Goal: Task Accomplishment & Management: Manage account settings

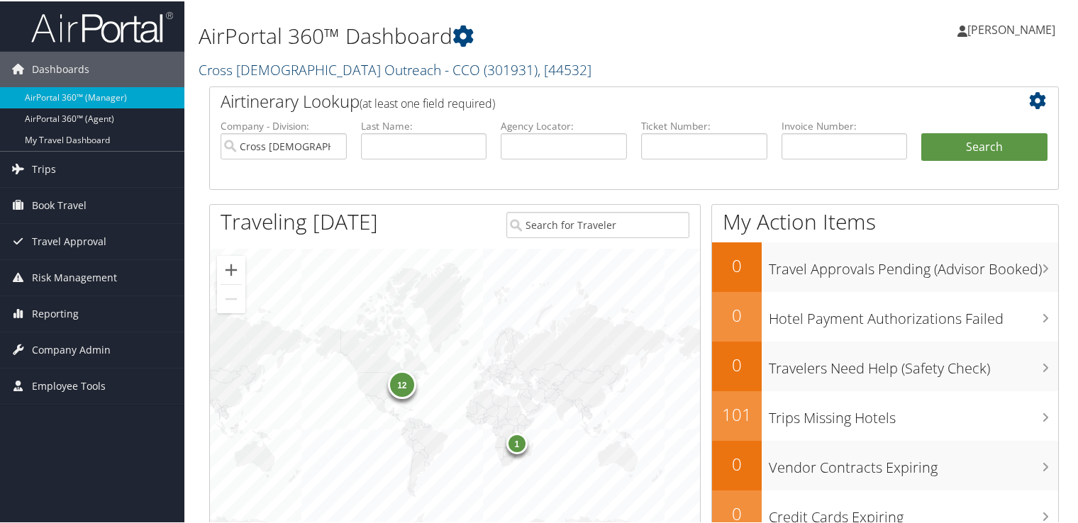
click at [388, 65] on link "Cross Catholic Outreach - CCO ( 301931 ) , [ 44532 ]" at bounding box center [395, 68] width 393 height 19
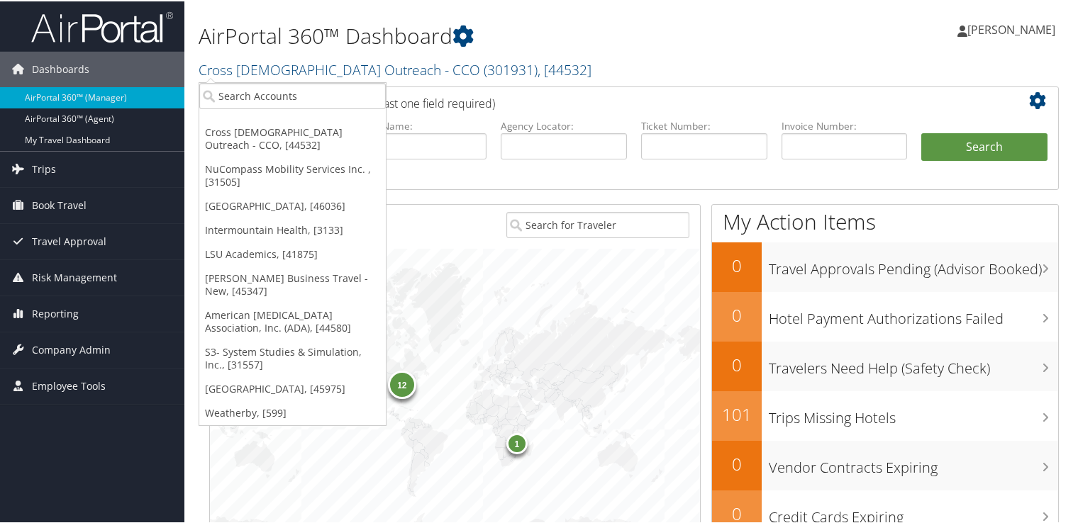
click at [323, 108] on ul "Cross Catholic Outreach - CCO, [44532] NuCompass Mobility Services Inc. , [3150…" at bounding box center [293, 253] width 188 height 344
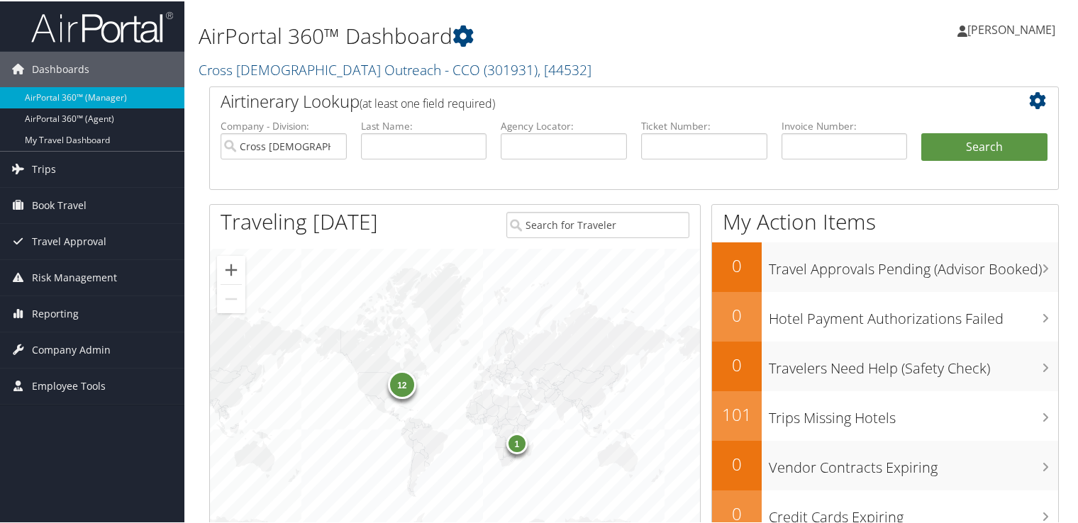
click at [323, 106] on h2 "Airtinerary Lookup (at least one field required)" at bounding box center [599, 100] width 756 height 24
click at [348, 77] on link "Cross Catholic Outreach - CCO ( 301931 ) , [ 44532 ]" at bounding box center [395, 68] width 393 height 19
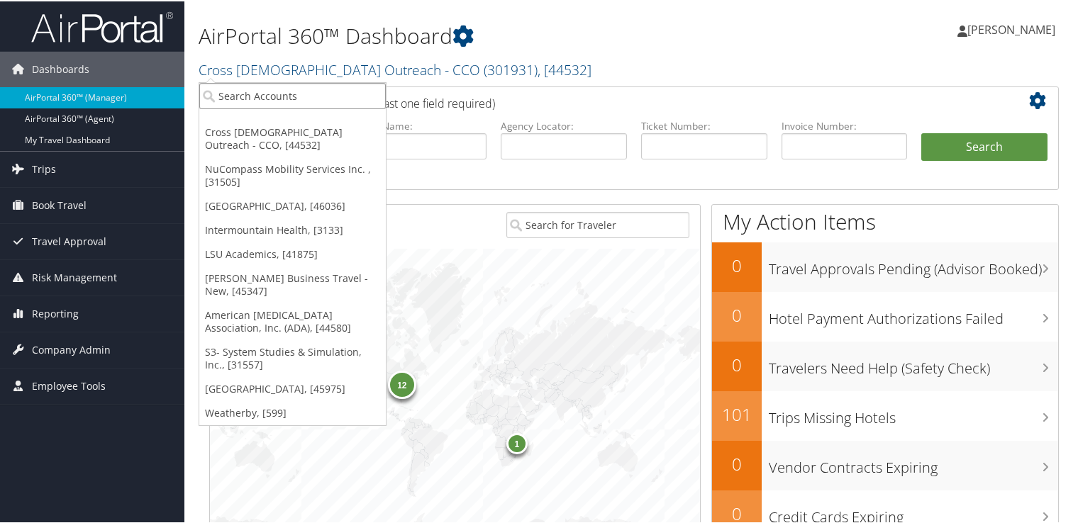
click at [332, 91] on input "search" at bounding box center [292, 95] width 187 height 26
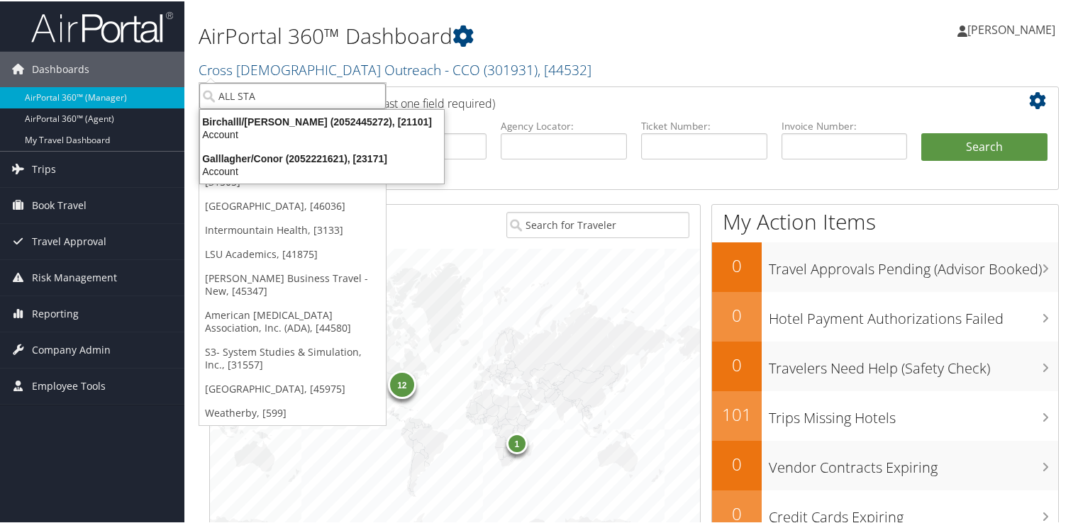
type input "ALL STAR"
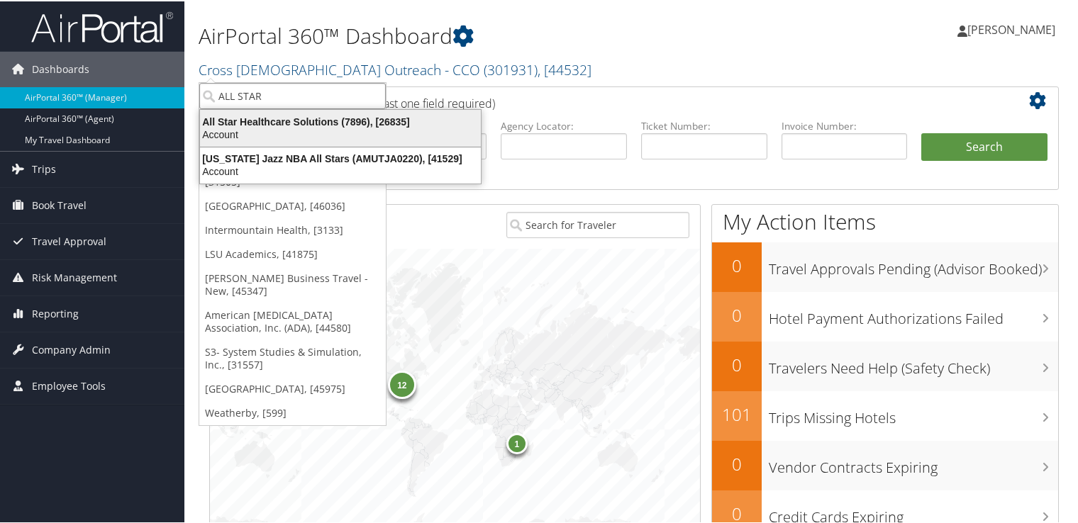
click at [335, 130] on div "Account" at bounding box center [341, 133] width 298 height 13
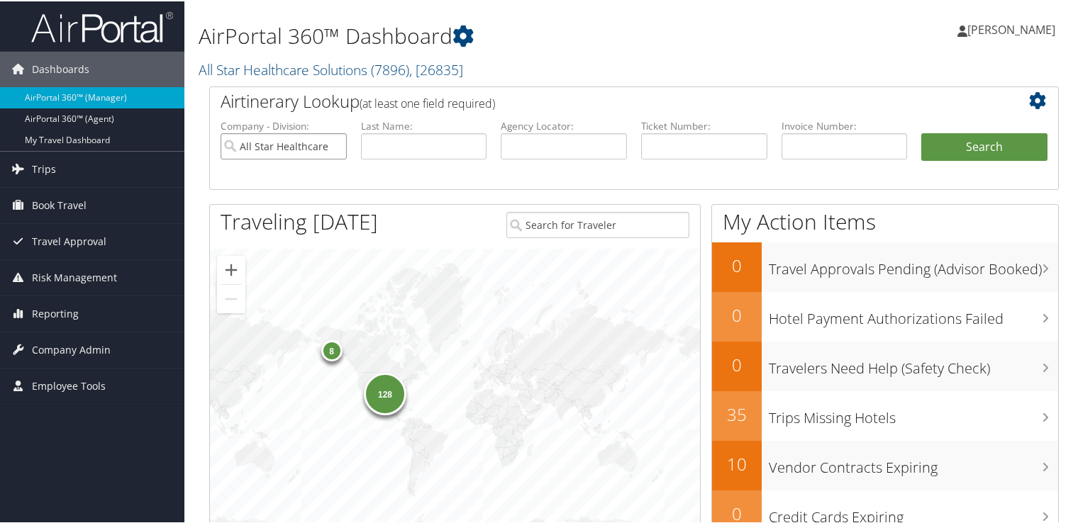
click at [335, 145] on input "All Star Healthcare Solutions" at bounding box center [284, 145] width 126 height 26
click at [78, 346] on span "Company Admin" at bounding box center [71, 348] width 79 height 35
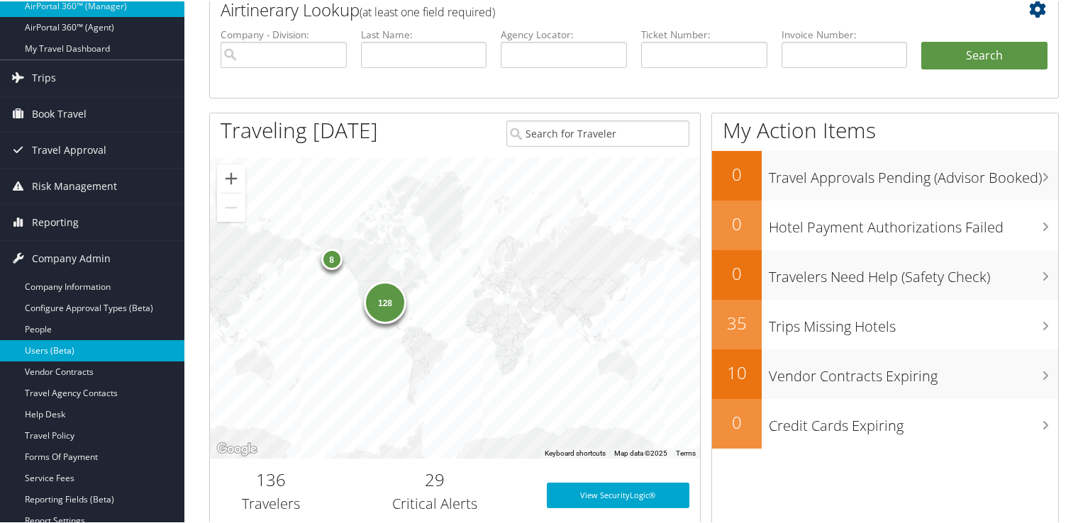
scroll to position [142, 0]
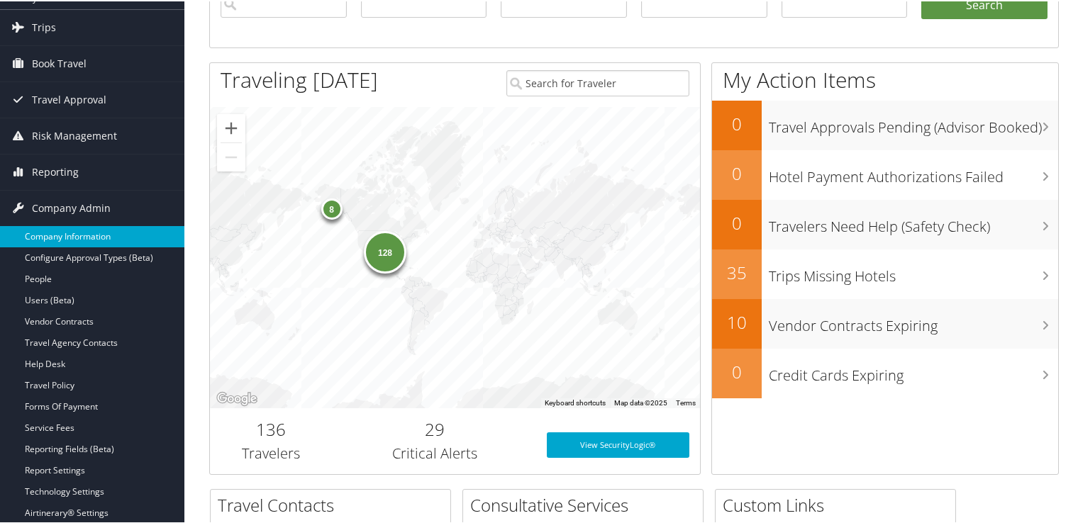
click at [99, 238] on link "Company Information" at bounding box center [92, 235] width 184 height 21
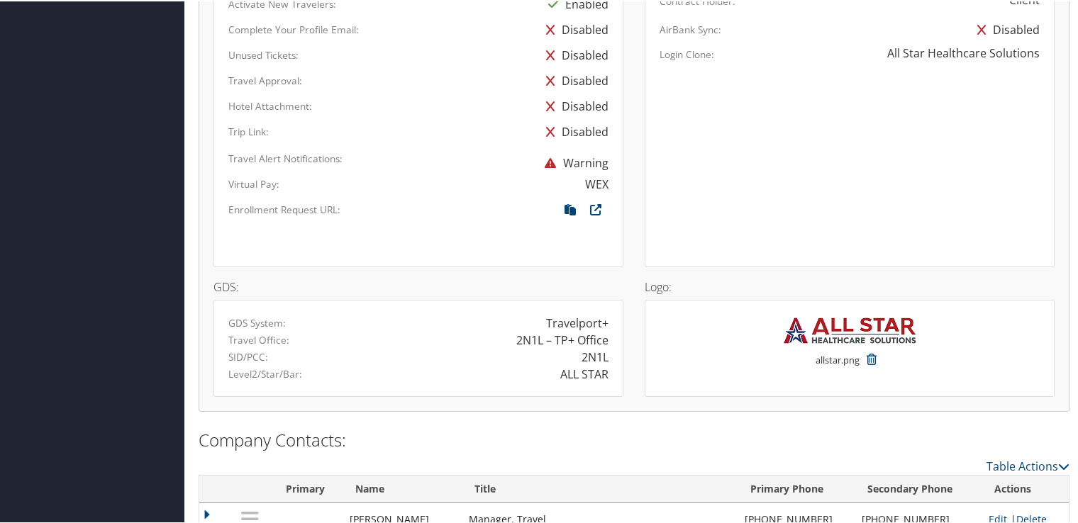
scroll to position [922, 0]
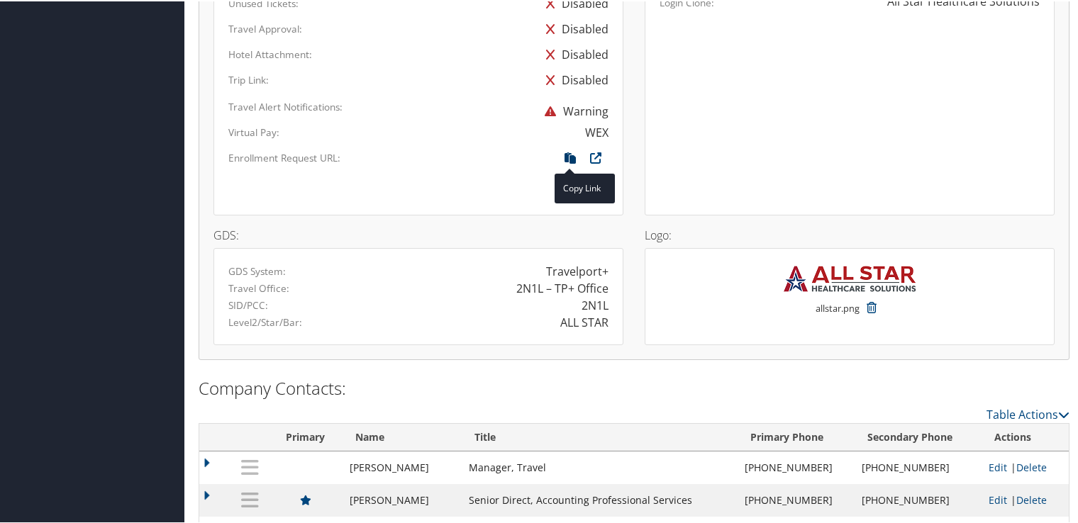
click at [573, 153] on icon at bounding box center [571, 160] width 26 height 18
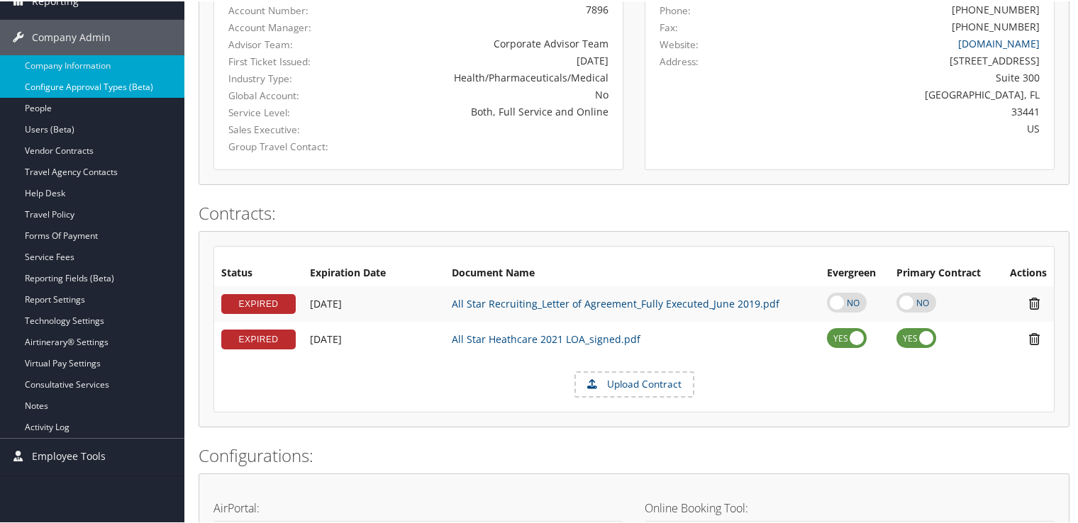
scroll to position [284, 0]
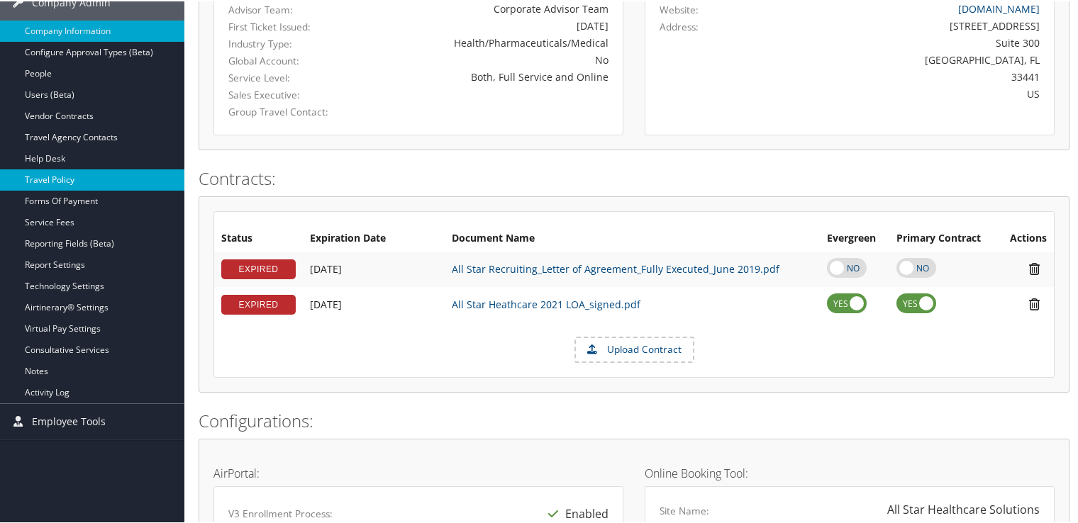
click at [88, 176] on link "Travel Policy" at bounding box center [92, 178] width 184 height 21
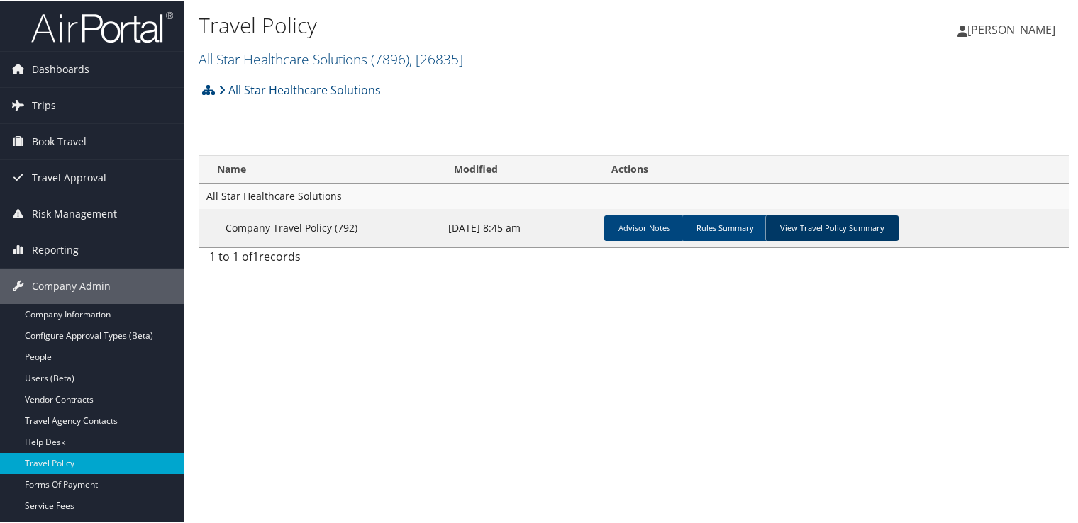
click at [853, 235] on link "View Travel Policy Summary" at bounding box center [831, 227] width 133 height 26
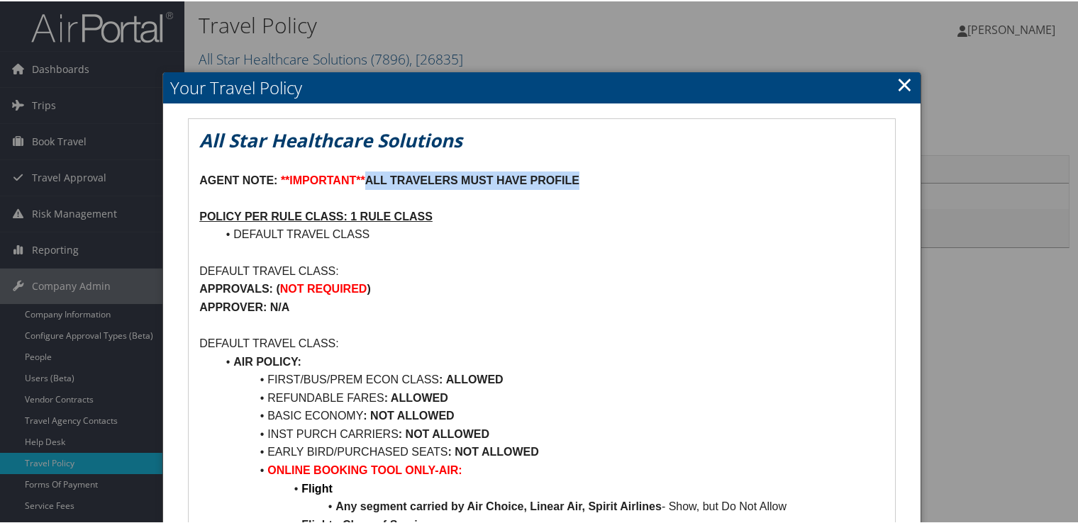
drag, startPoint x: 590, startPoint y: 179, endPoint x: 370, endPoint y: 187, distance: 220.7
click at [370, 187] on p "AGENT NOTE: **IMPORTANT** ALL TRAVELERS MUST HAVE PROFILE" at bounding box center [541, 179] width 685 height 18
copy strong "ALL TRAVELERS MUST HAVE PROFILE"
click at [901, 75] on link "×" at bounding box center [905, 83] width 16 height 28
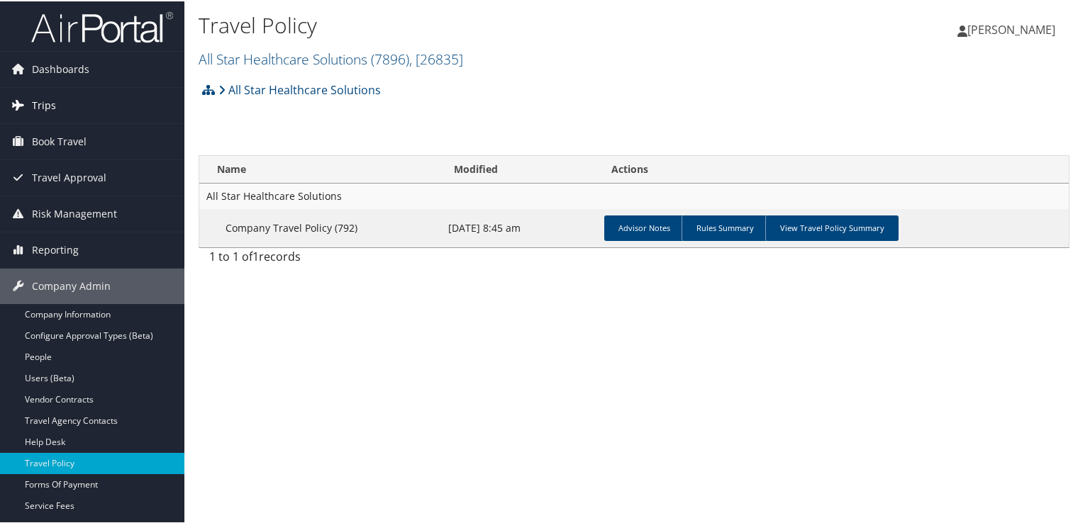
click at [71, 101] on link "Trips" at bounding box center [92, 104] width 184 height 35
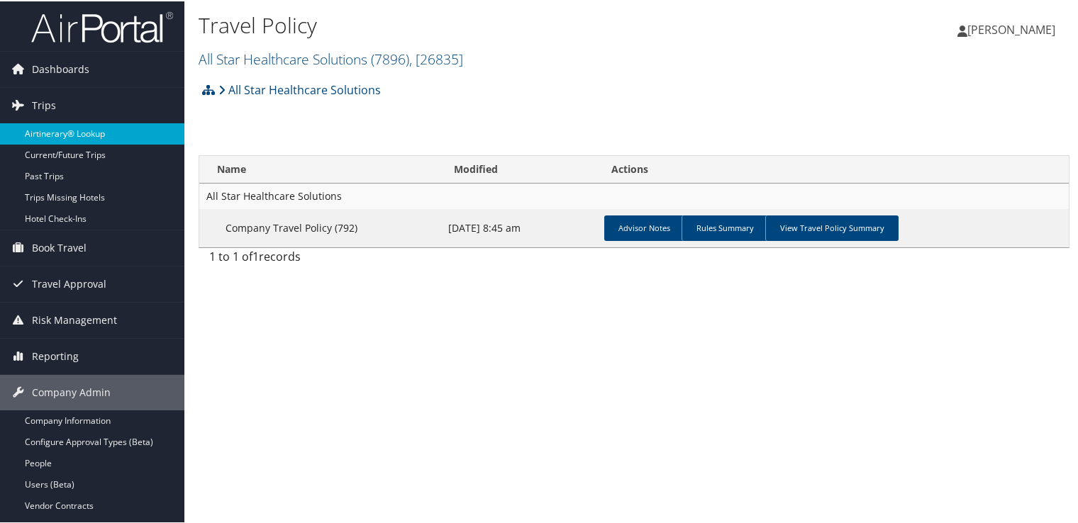
click at [72, 133] on link "Airtinerary® Lookup" at bounding box center [92, 132] width 184 height 21
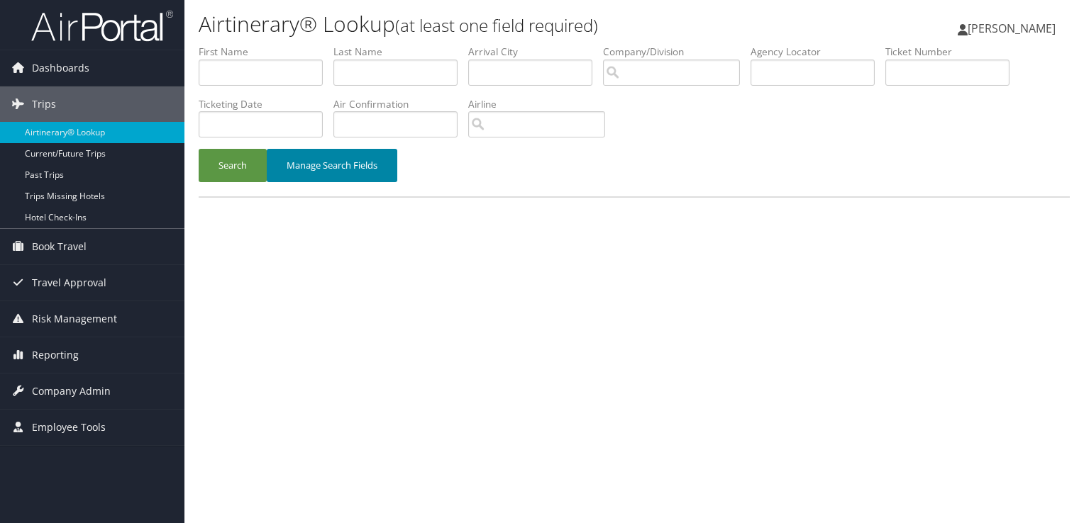
click at [329, 163] on button "Manage Search Fields" at bounding box center [332, 165] width 131 height 33
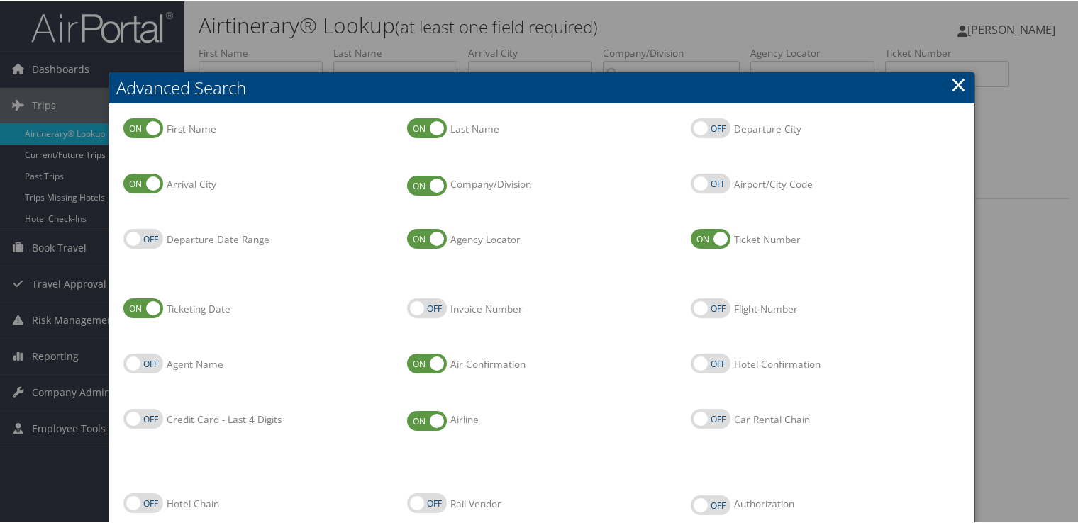
drag, startPoint x: 931, startPoint y: 79, endPoint x: 941, endPoint y: 84, distance: 10.8
click at [932, 79] on h2 "Advanced Search" at bounding box center [541, 86] width 865 height 31
click at [944, 87] on h2 "Advanced Search" at bounding box center [541, 86] width 865 height 31
click at [965, 88] on h2 "Advanced Search" at bounding box center [541, 86] width 865 height 31
click at [958, 87] on link "×" at bounding box center [958, 83] width 16 height 28
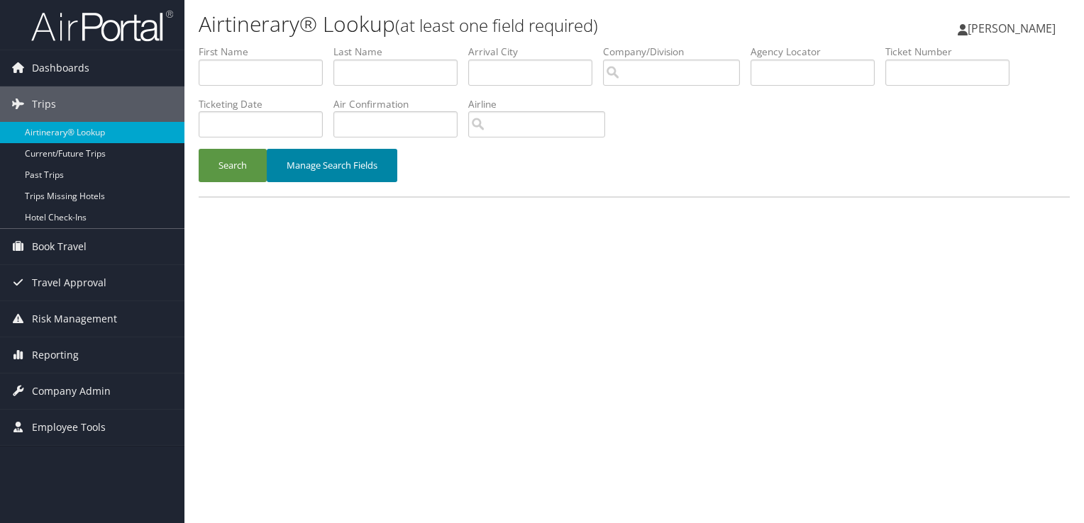
click at [341, 167] on button "Manage Search Fields" at bounding box center [332, 165] width 131 height 33
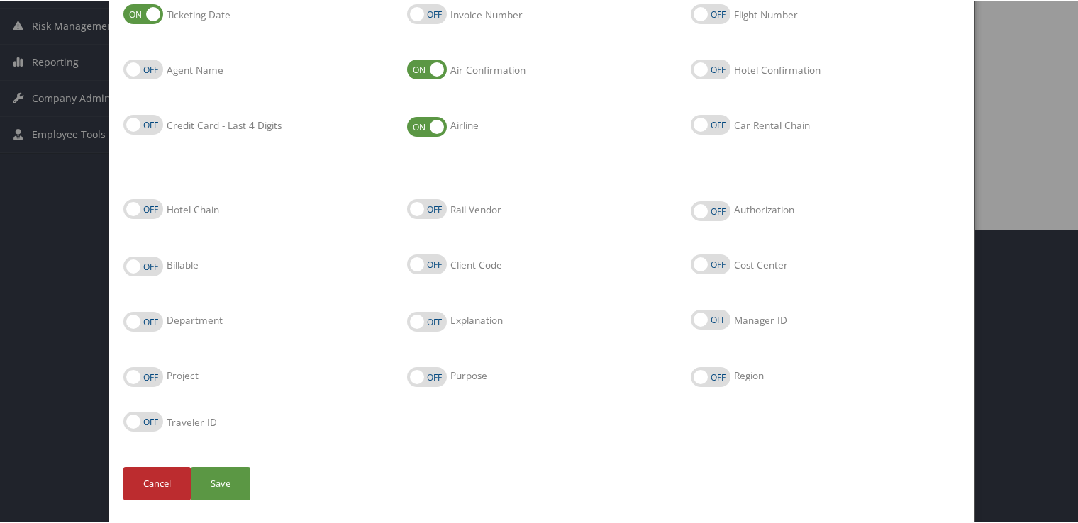
scroll to position [297, 0]
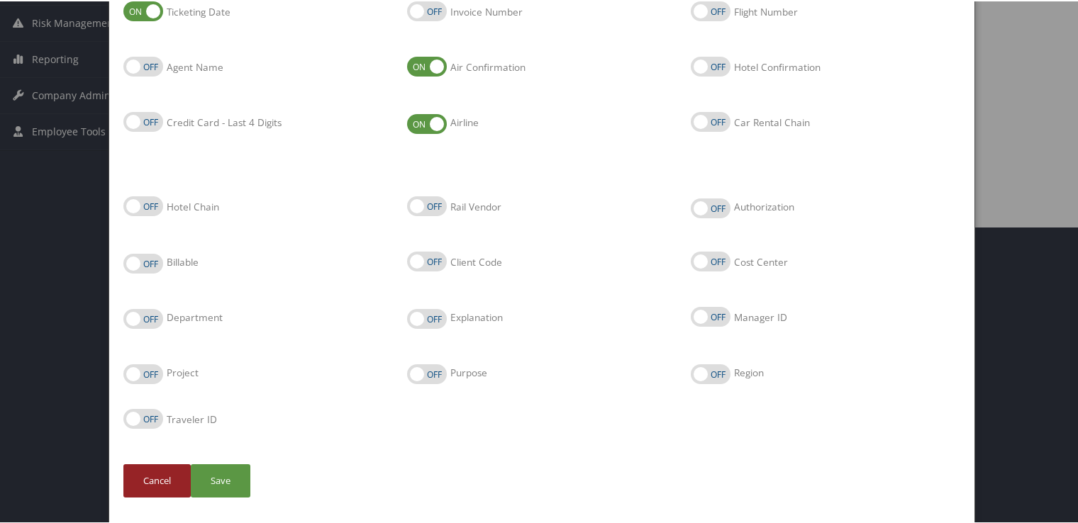
click at [165, 483] on button "Cancel" at bounding box center [156, 479] width 67 height 33
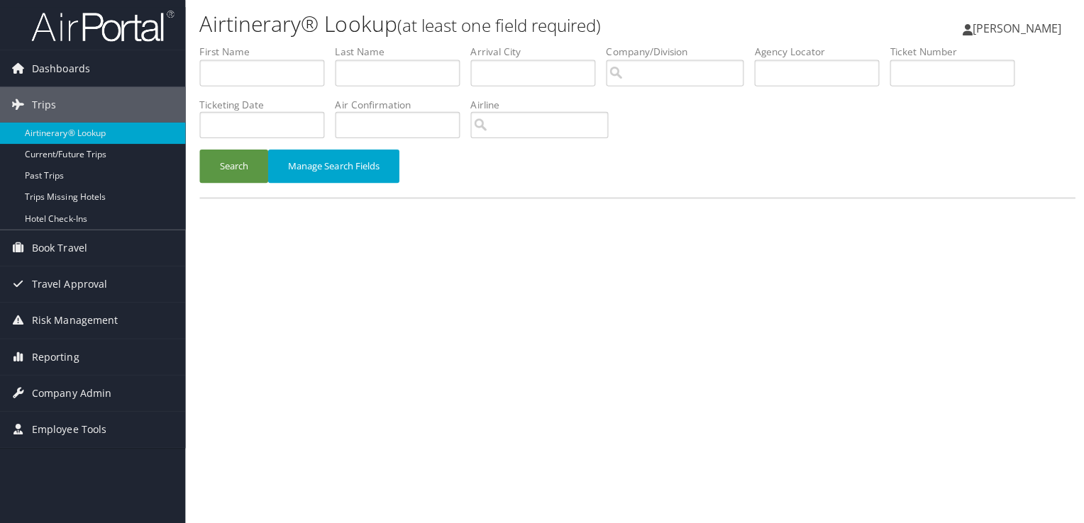
scroll to position [0, 0]
